Goal: Information Seeking & Learning: Learn about a topic

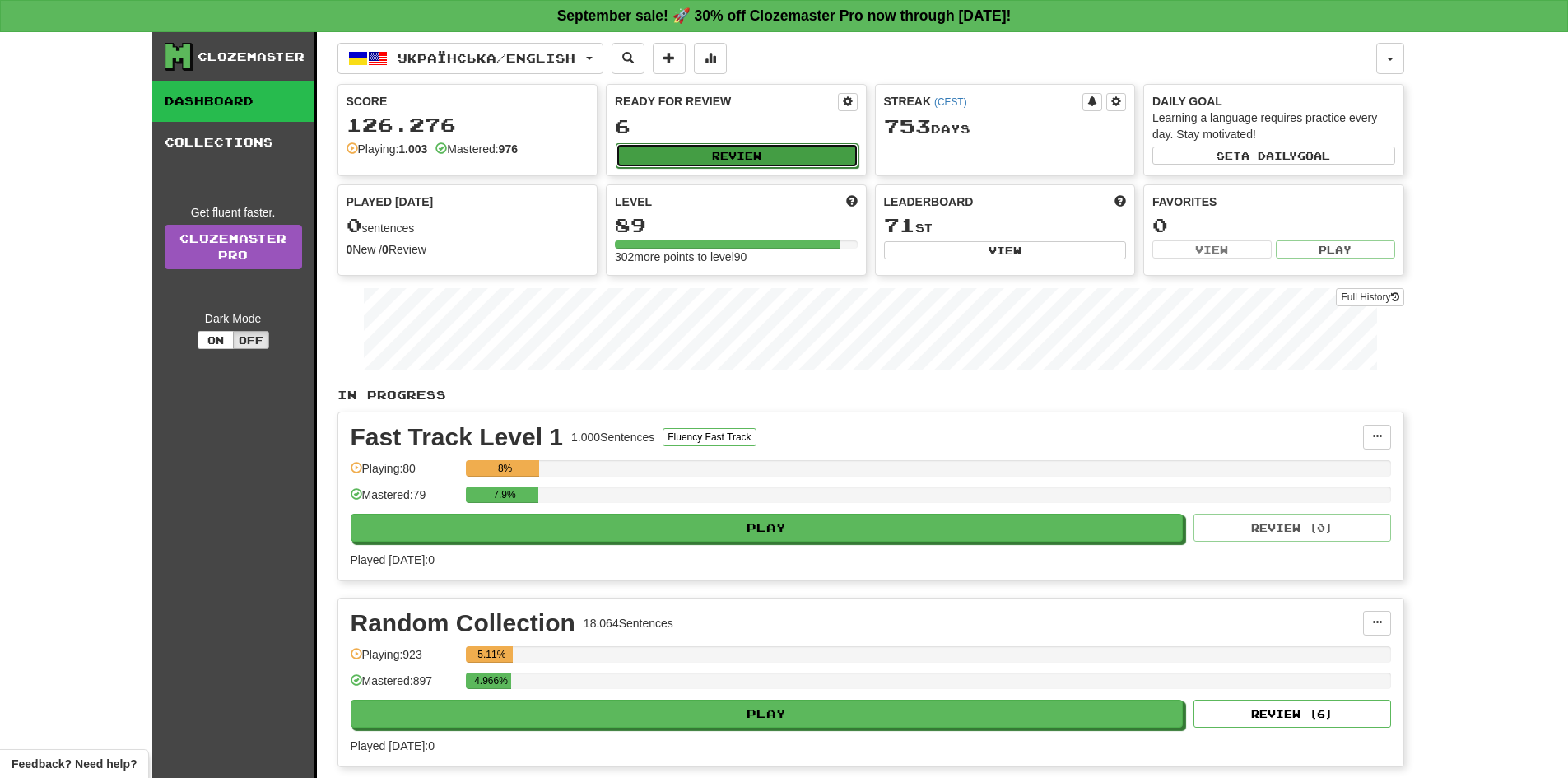
click at [660, 162] on button "Review" at bounding box center [737, 155] width 243 height 25
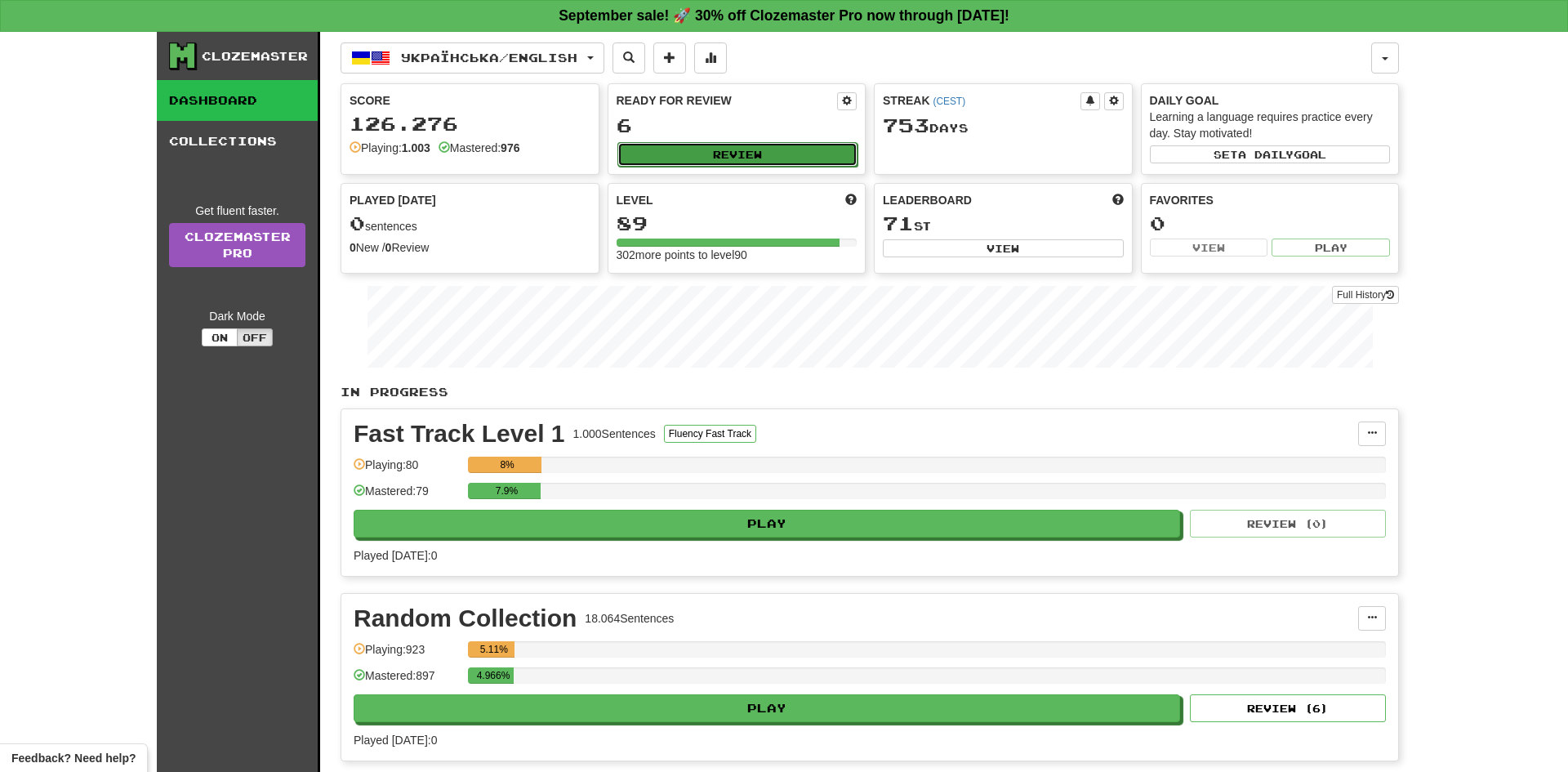
select select "**"
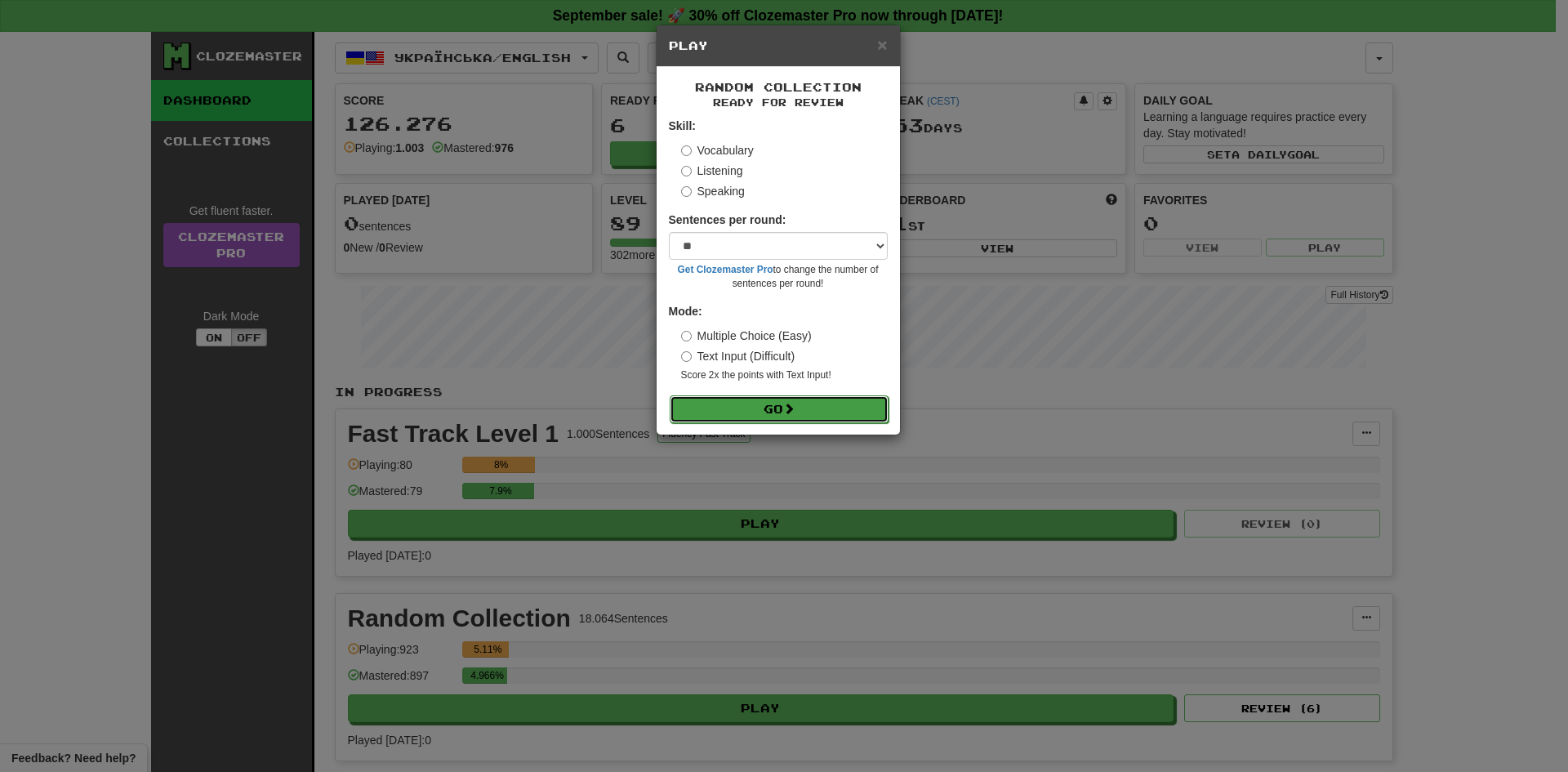
click at [726, 410] on button "Go" at bounding box center [779, 409] width 219 height 28
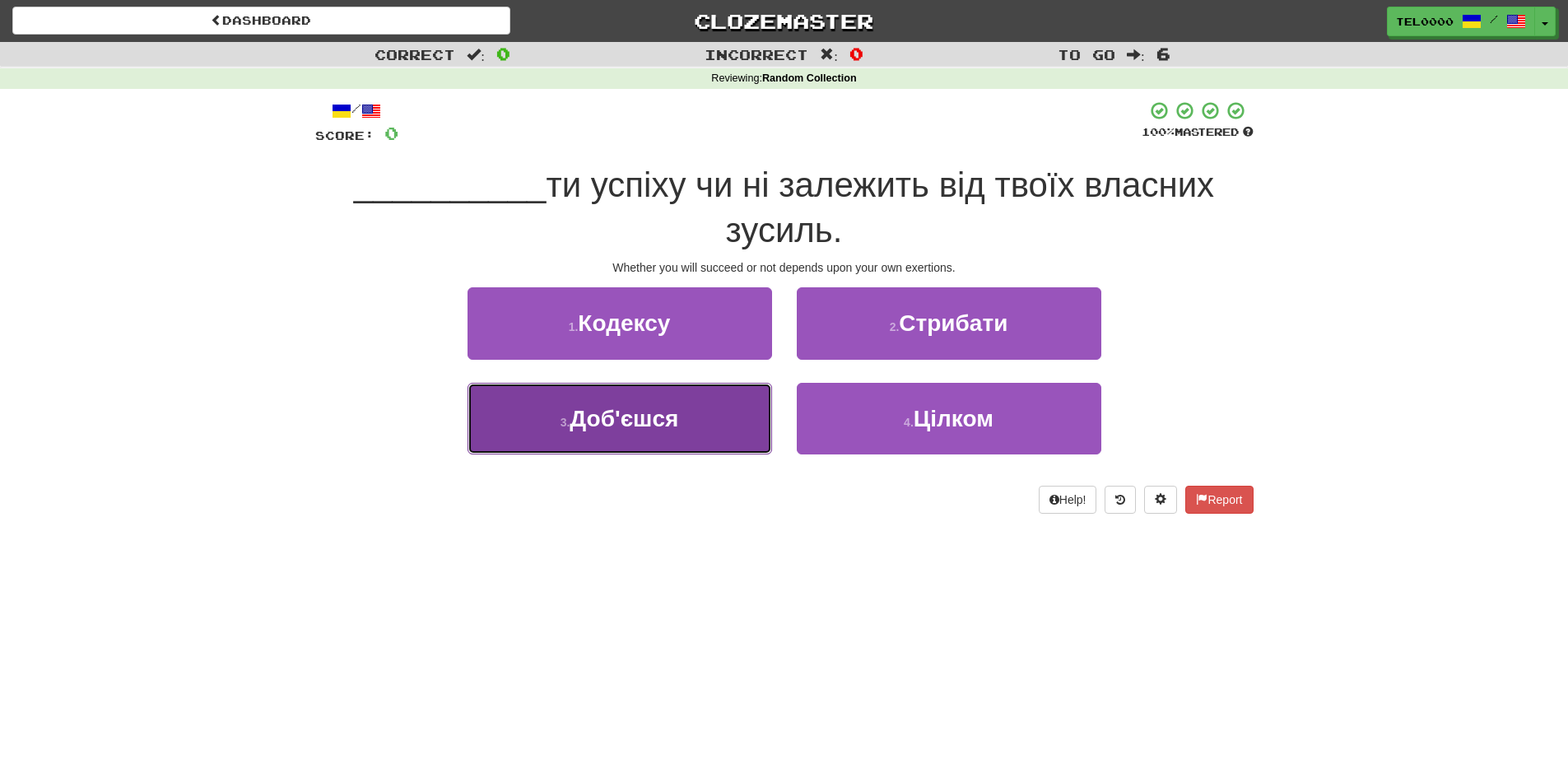
click at [664, 409] on span "Доб'єшся" at bounding box center [624, 419] width 109 height 26
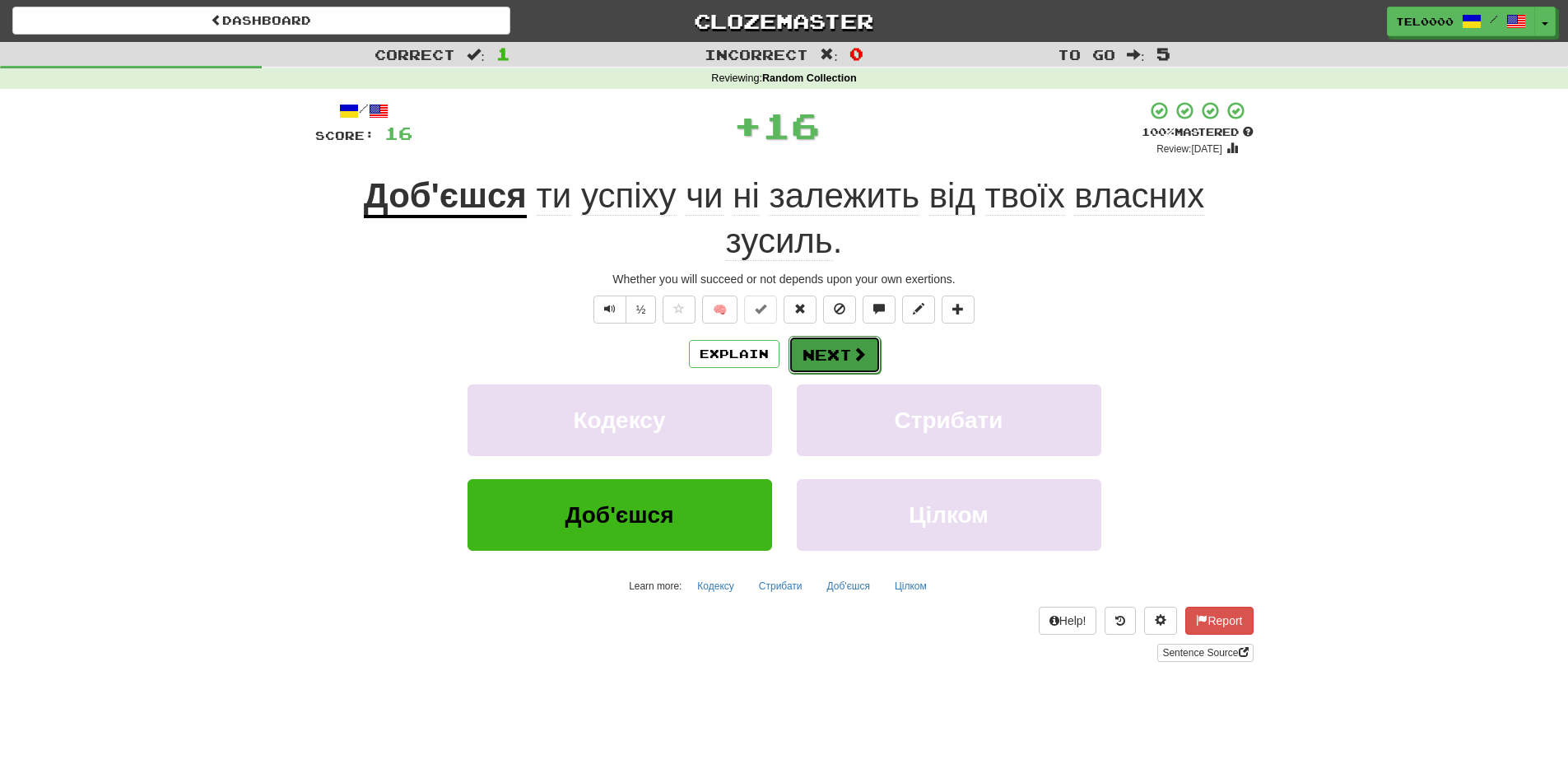
click at [821, 356] on button "Next" at bounding box center [834, 354] width 92 height 38
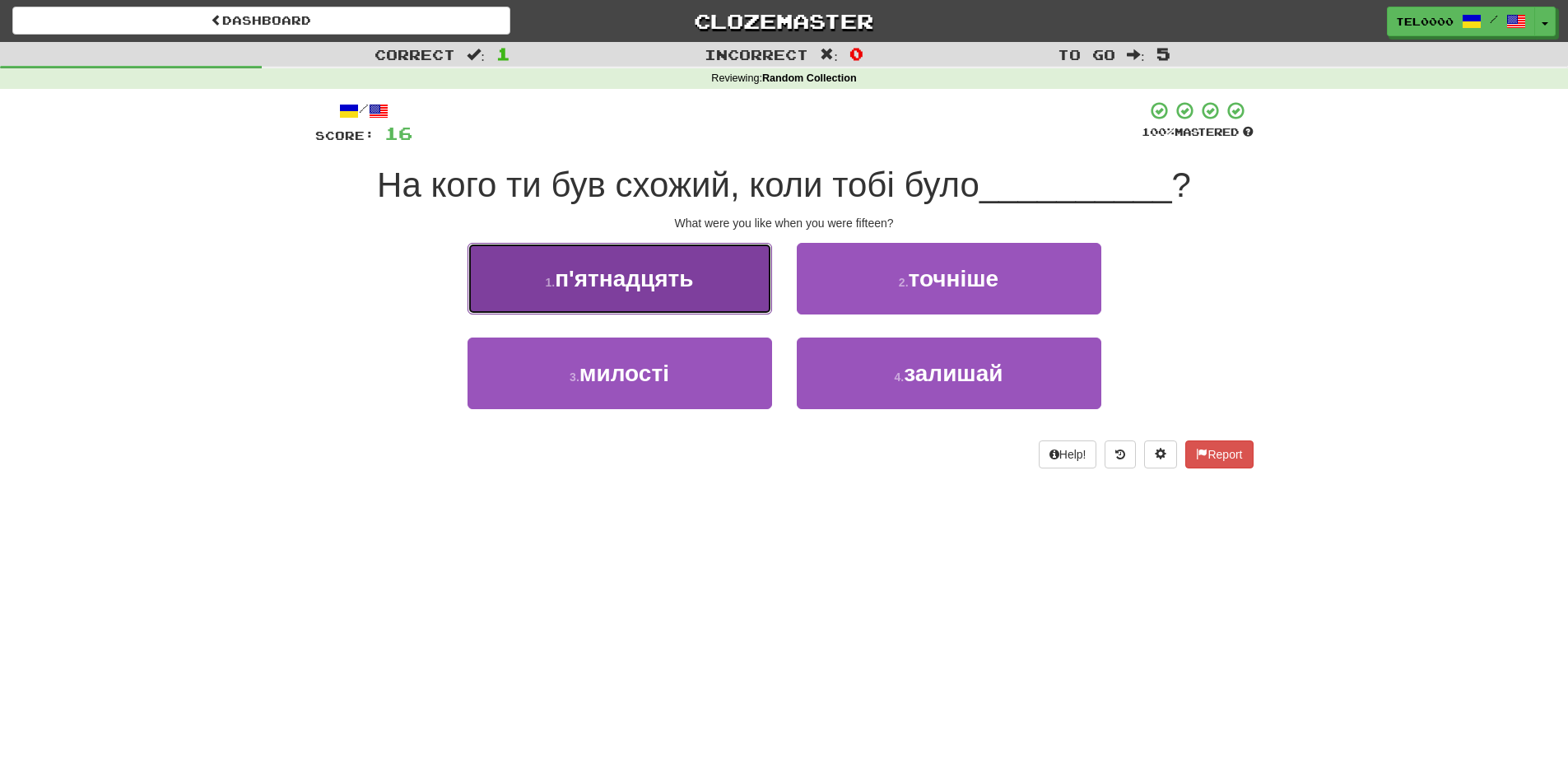
click at [723, 291] on button "1 . п'ятнадцять" at bounding box center [620, 279] width 305 height 72
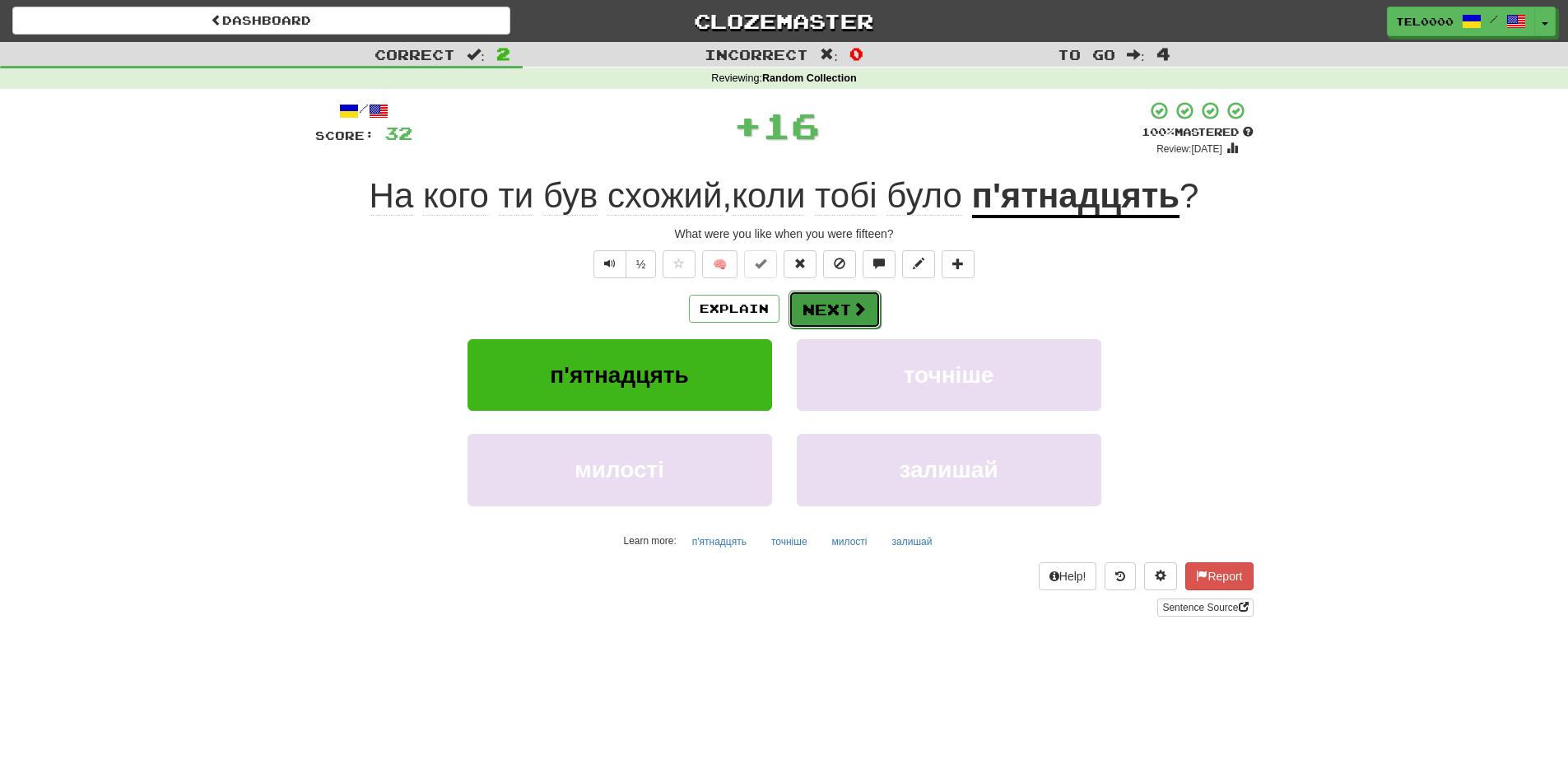
click at [820, 312] on button "Next" at bounding box center [834, 310] width 92 height 38
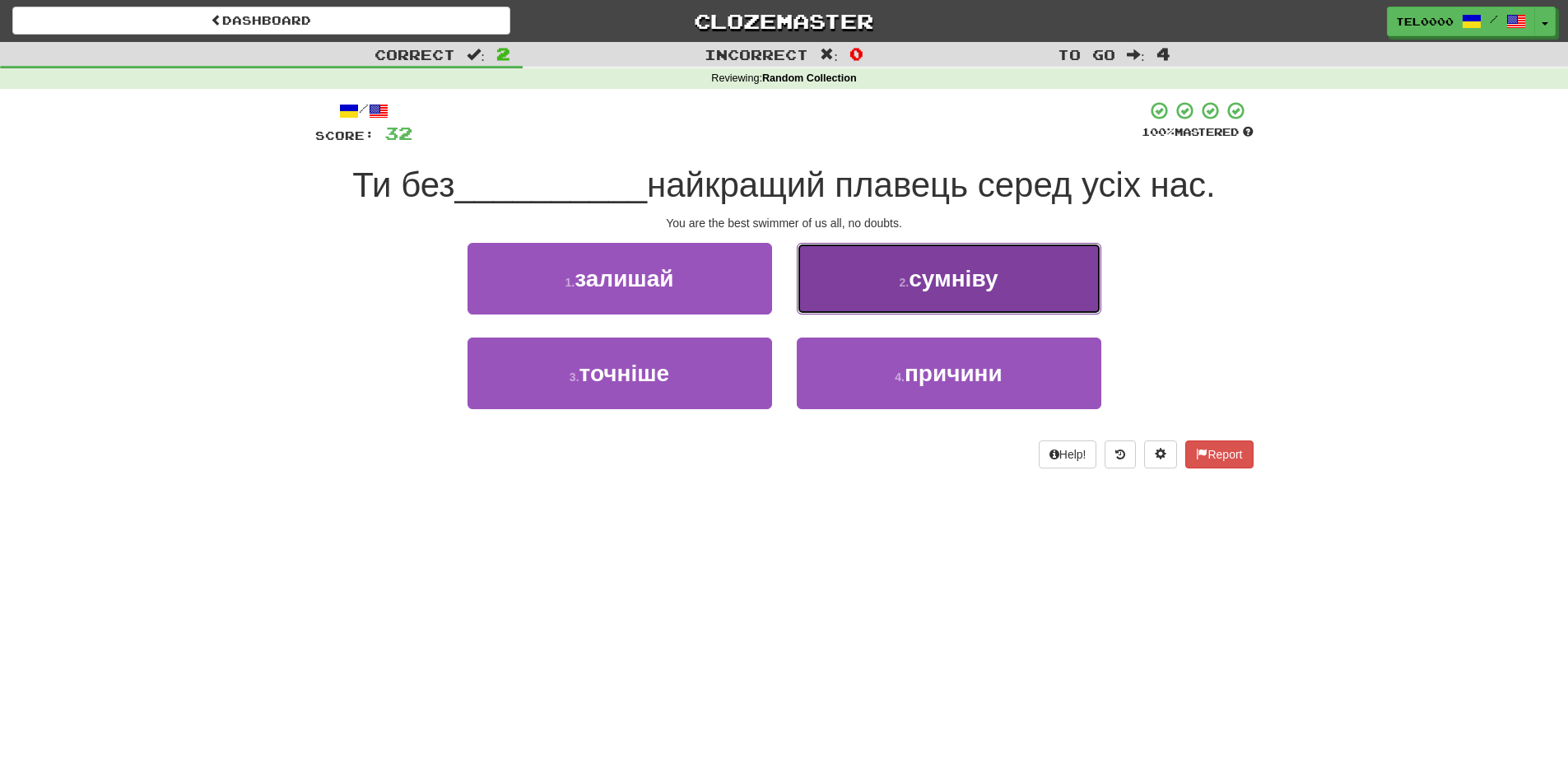
click at [828, 300] on button "2 . сумніву" at bounding box center [949, 279] width 305 height 72
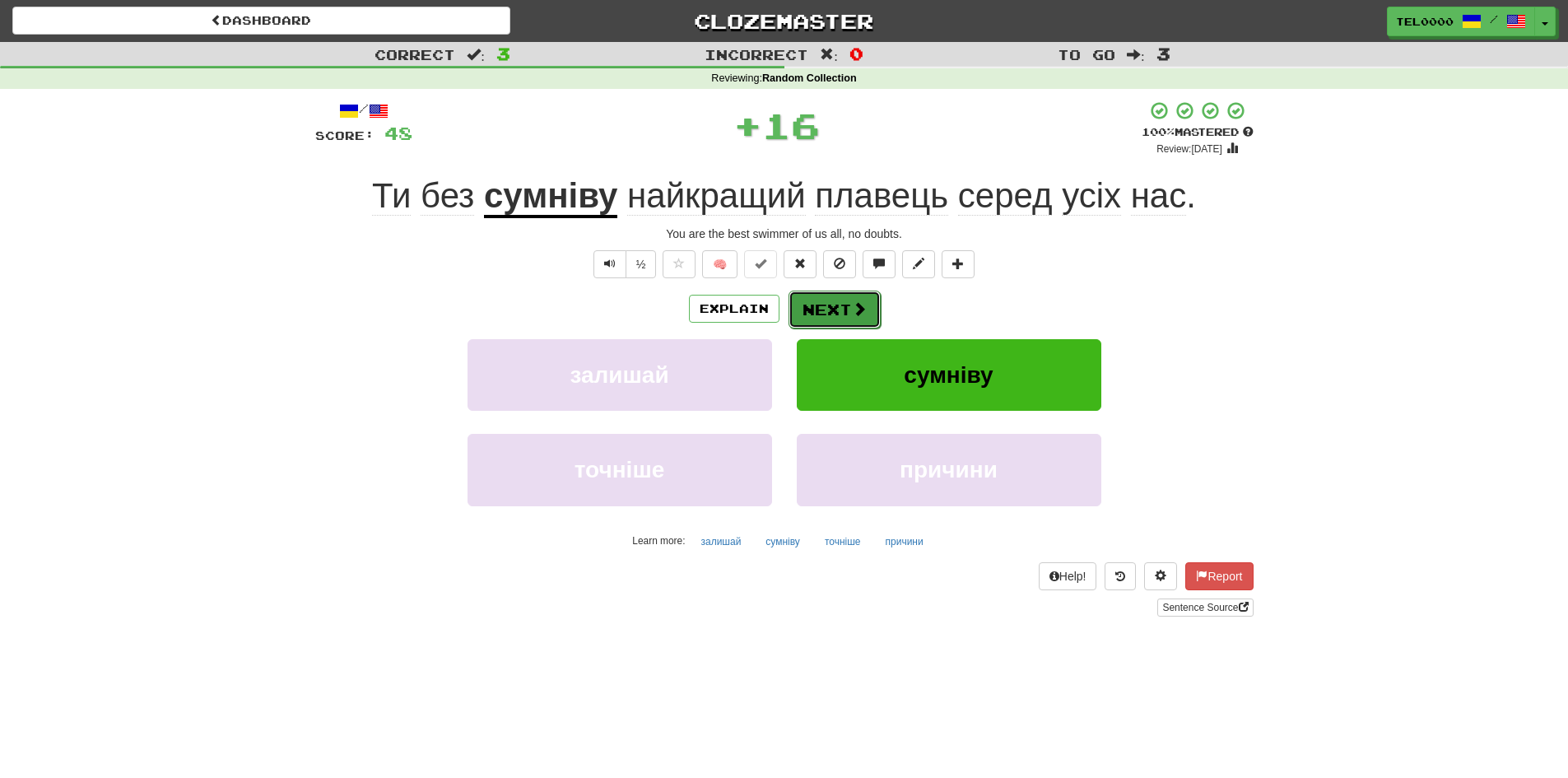
click at [825, 301] on button "Next" at bounding box center [834, 310] width 92 height 38
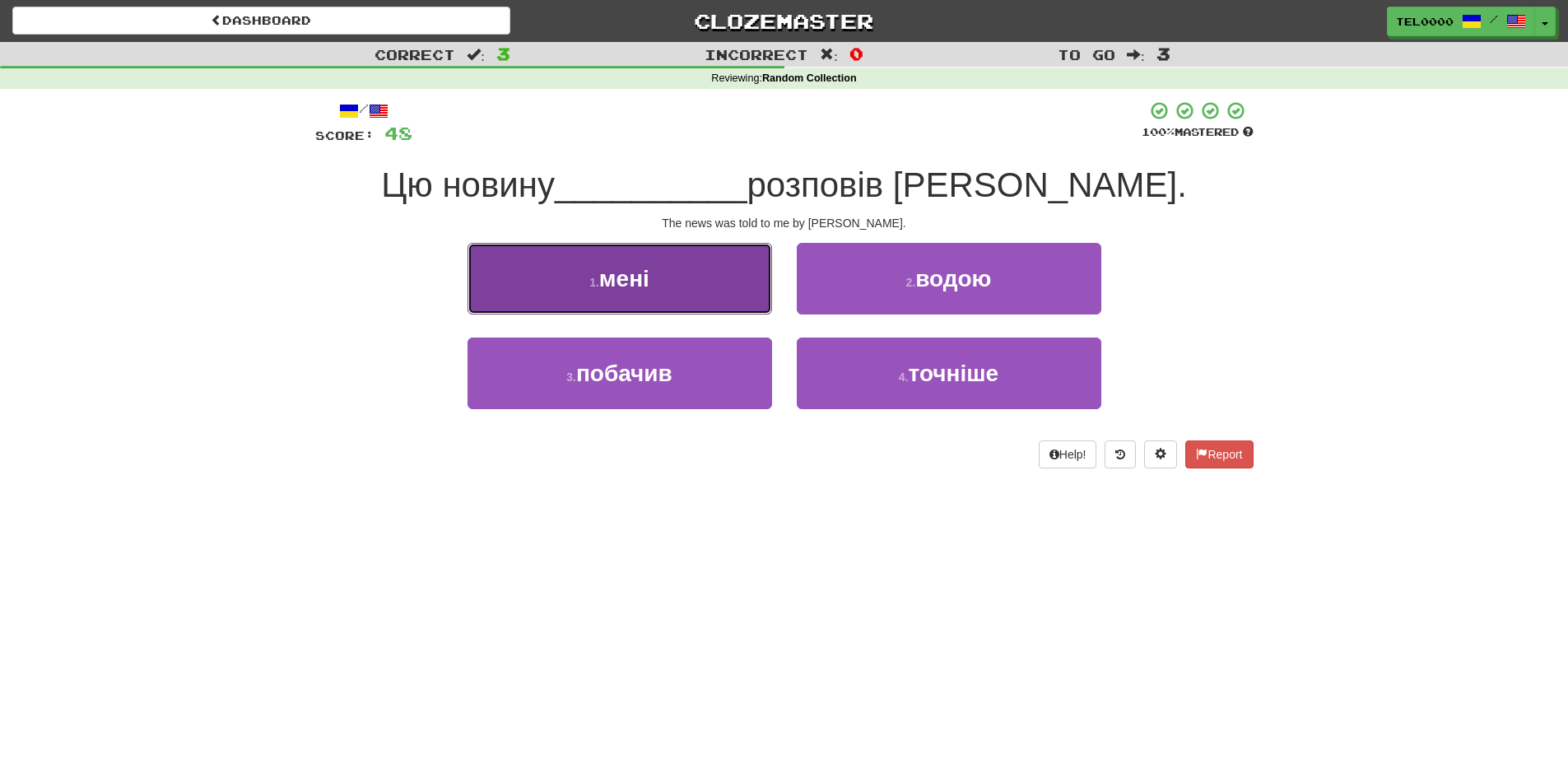
click at [707, 268] on button "1 . мені" at bounding box center [620, 279] width 305 height 72
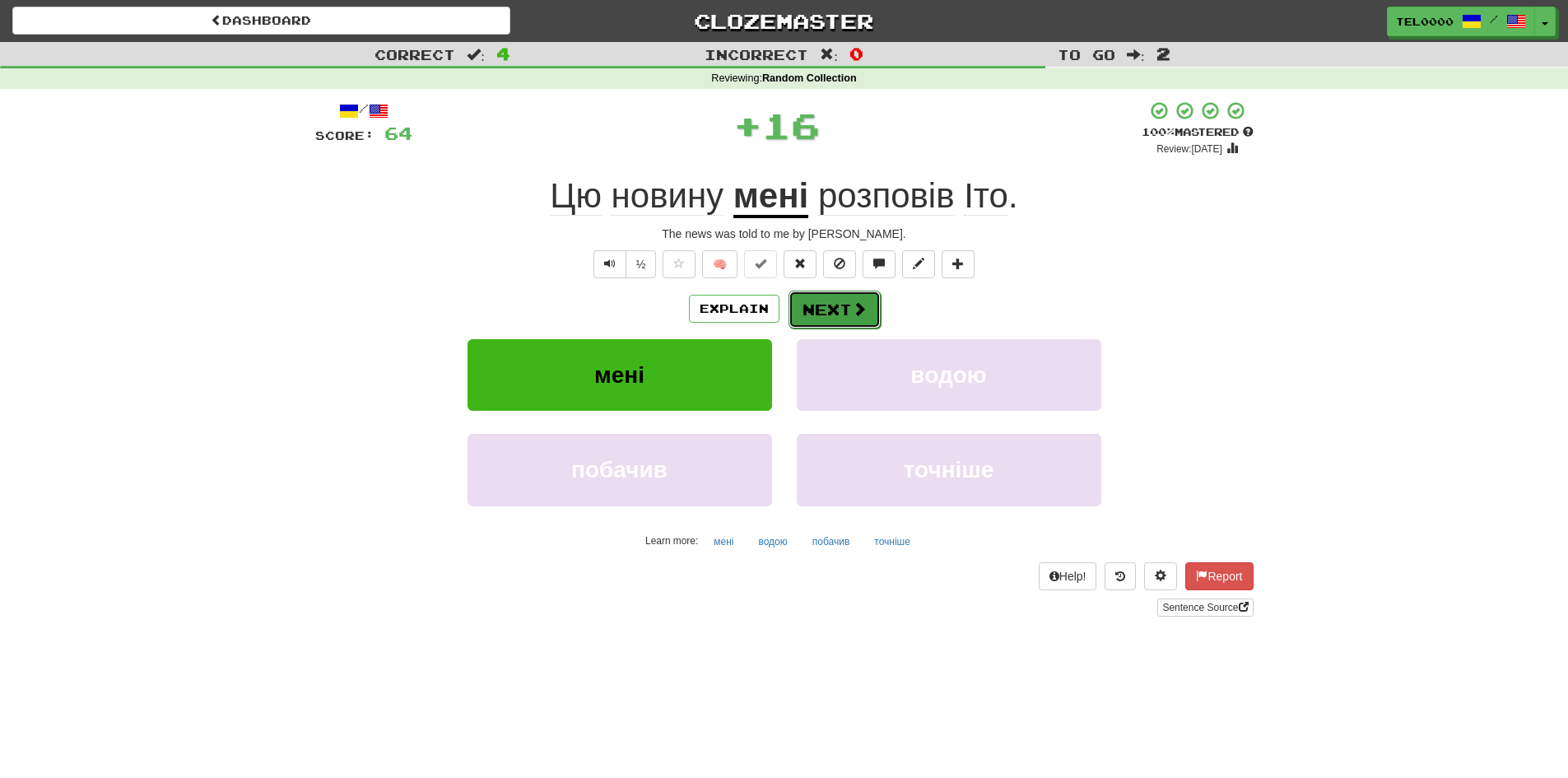
click at [826, 318] on button "Next" at bounding box center [834, 310] width 92 height 38
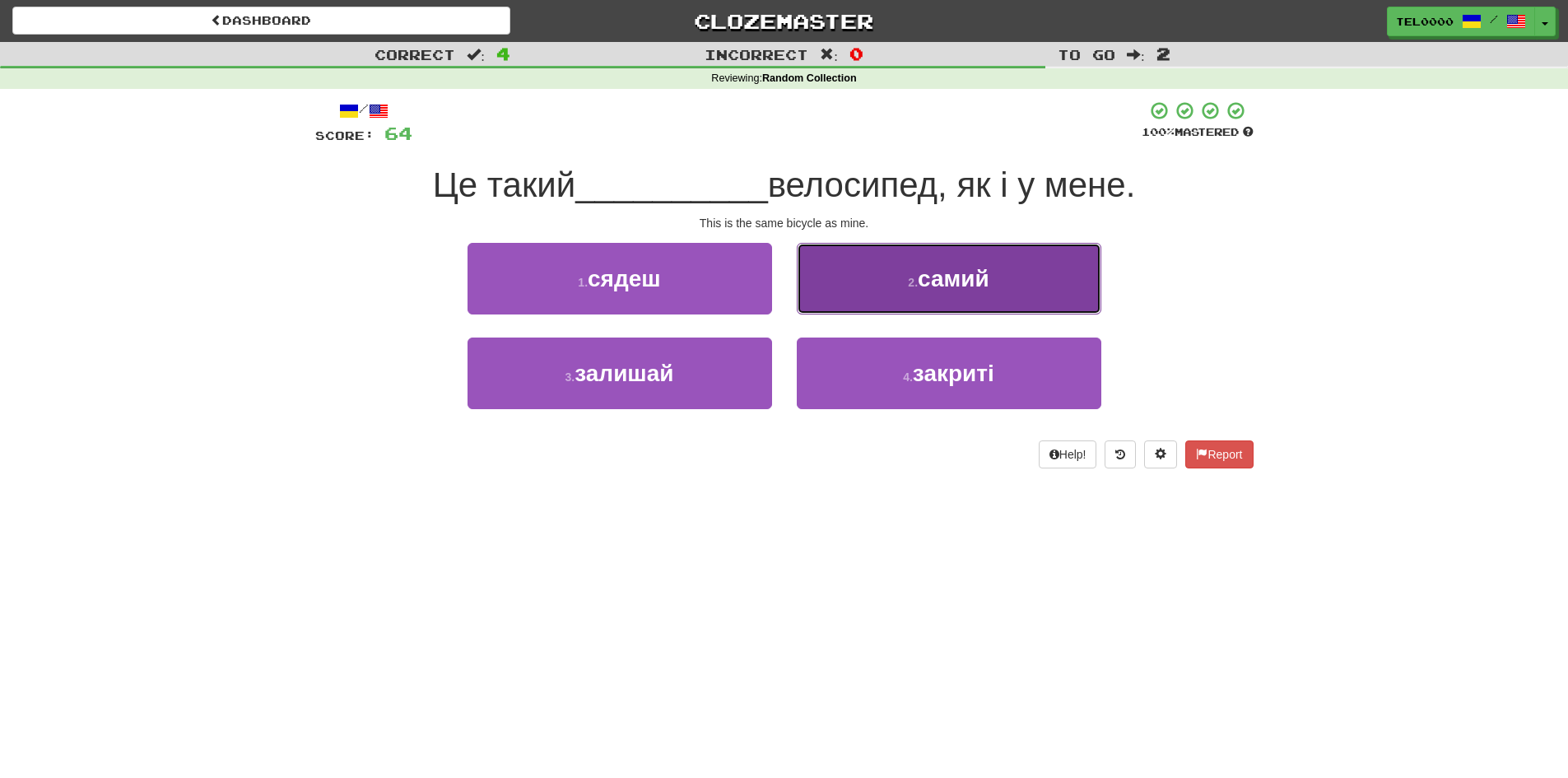
click at [851, 309] on button "2 . самий" at bounding box center [949, 279] width 305 height 72
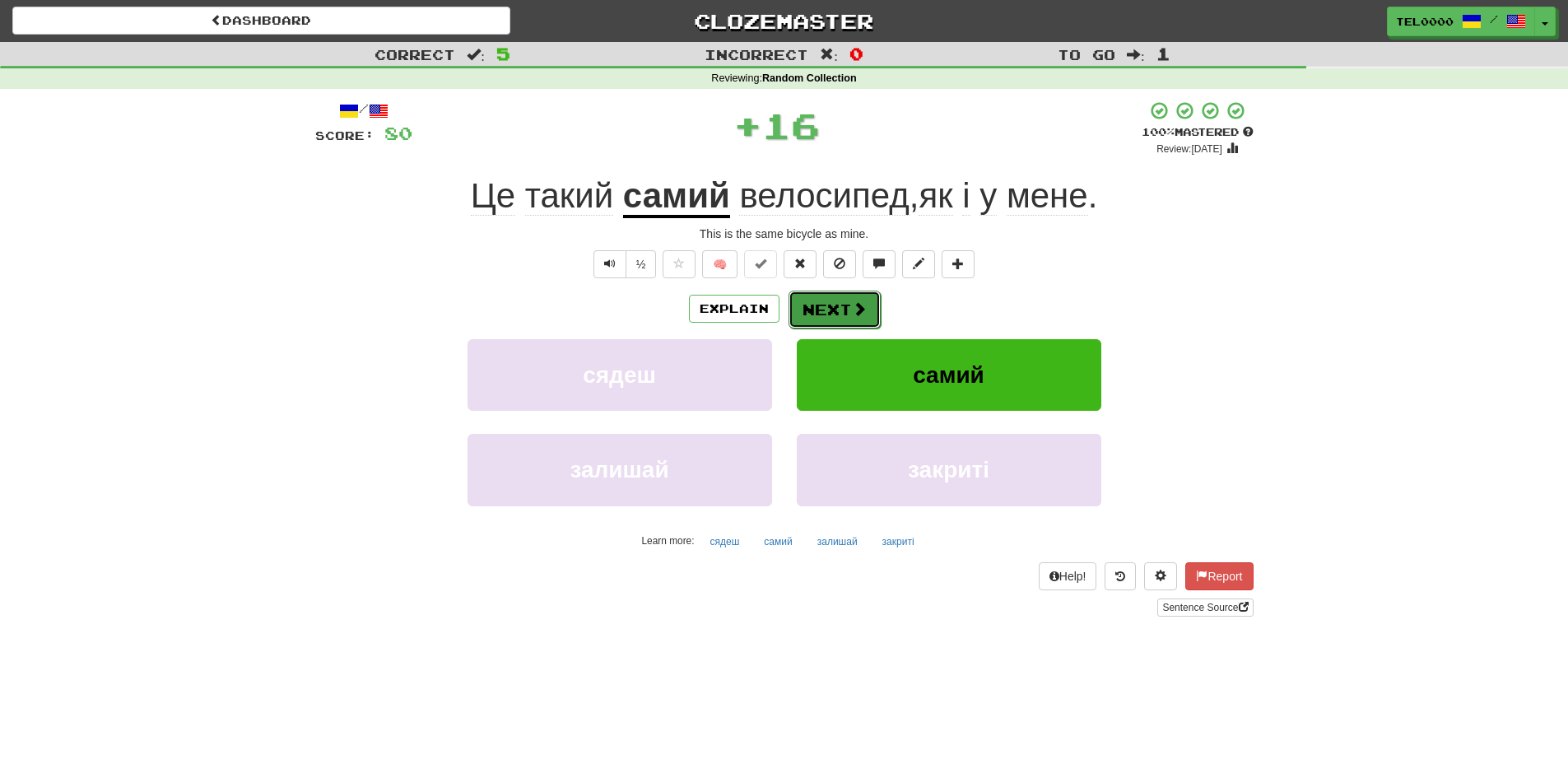
click at [847, 309] on button "Next" at bounding box center [834, 310] width 92 height 38
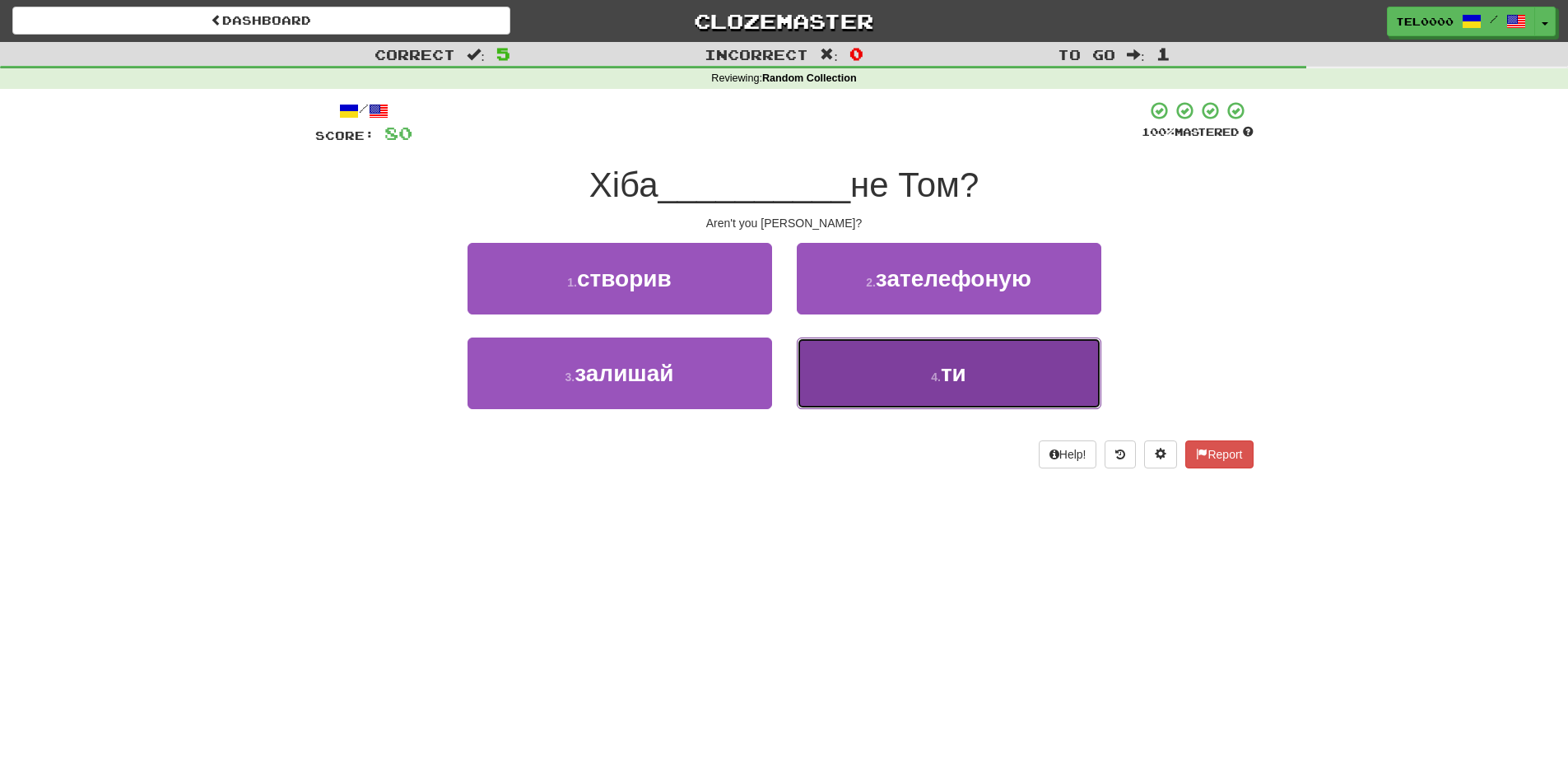
click at [846, 340] on button "4 . ти" at bounding box center [949, 373] width 305 height 72
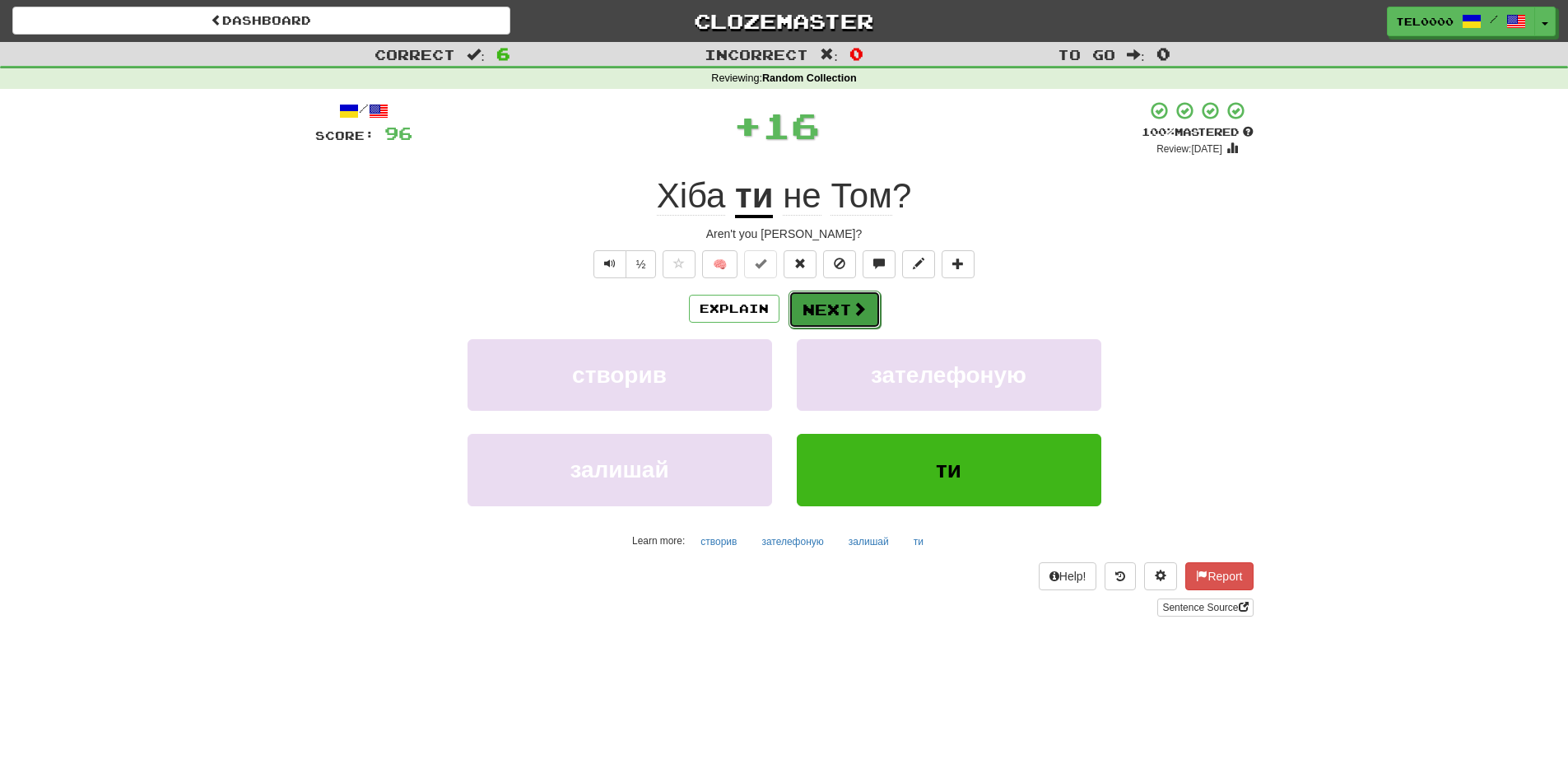
click at [852, 313] on span at bounding box center [859, 308] width 15 height 15
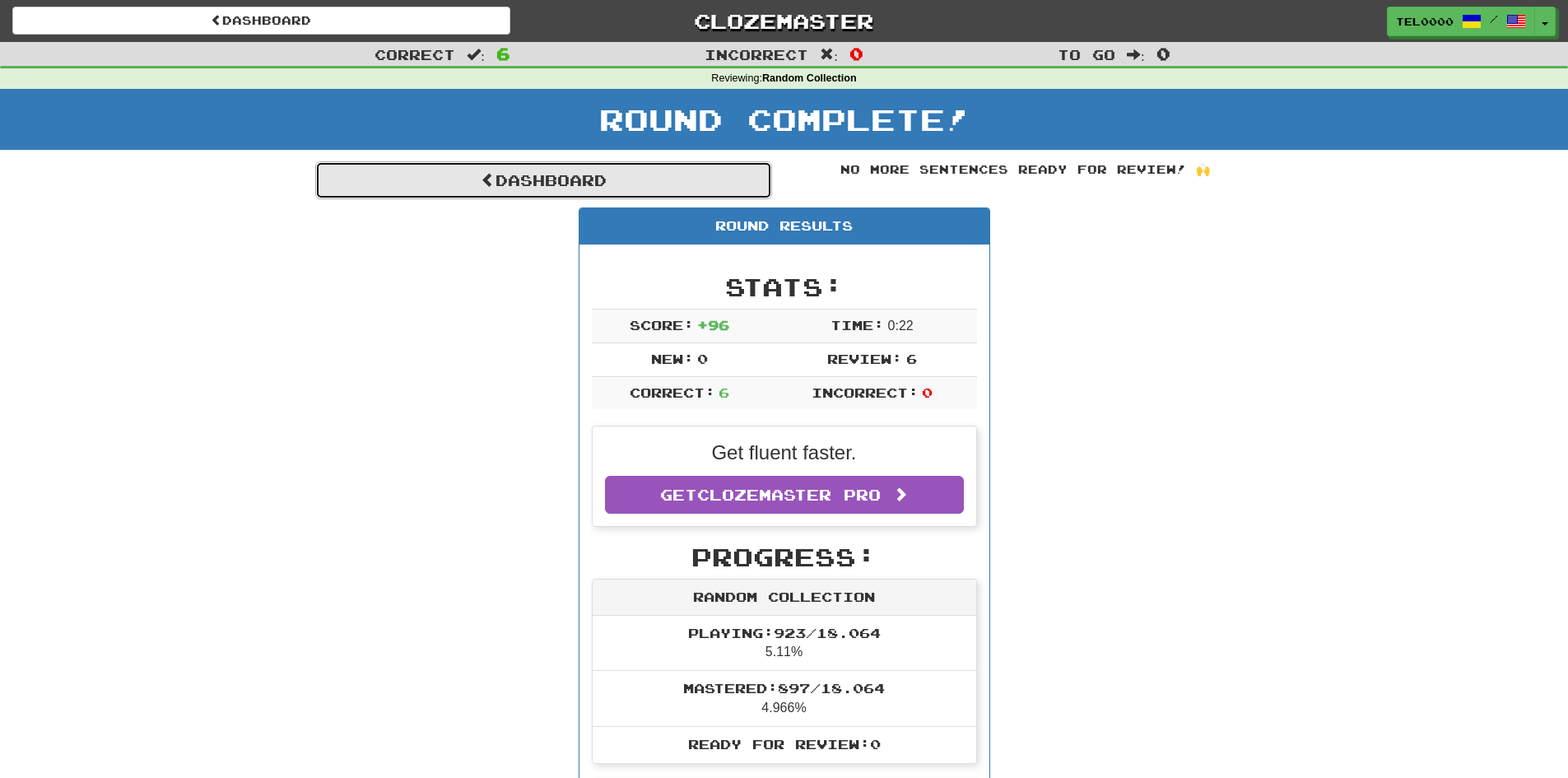
click at [701, 175] on link "Dashboard" at bounding box center [543, 181] width 457 height 38
